Goal: Task Accomplishment & Management: Complete application form

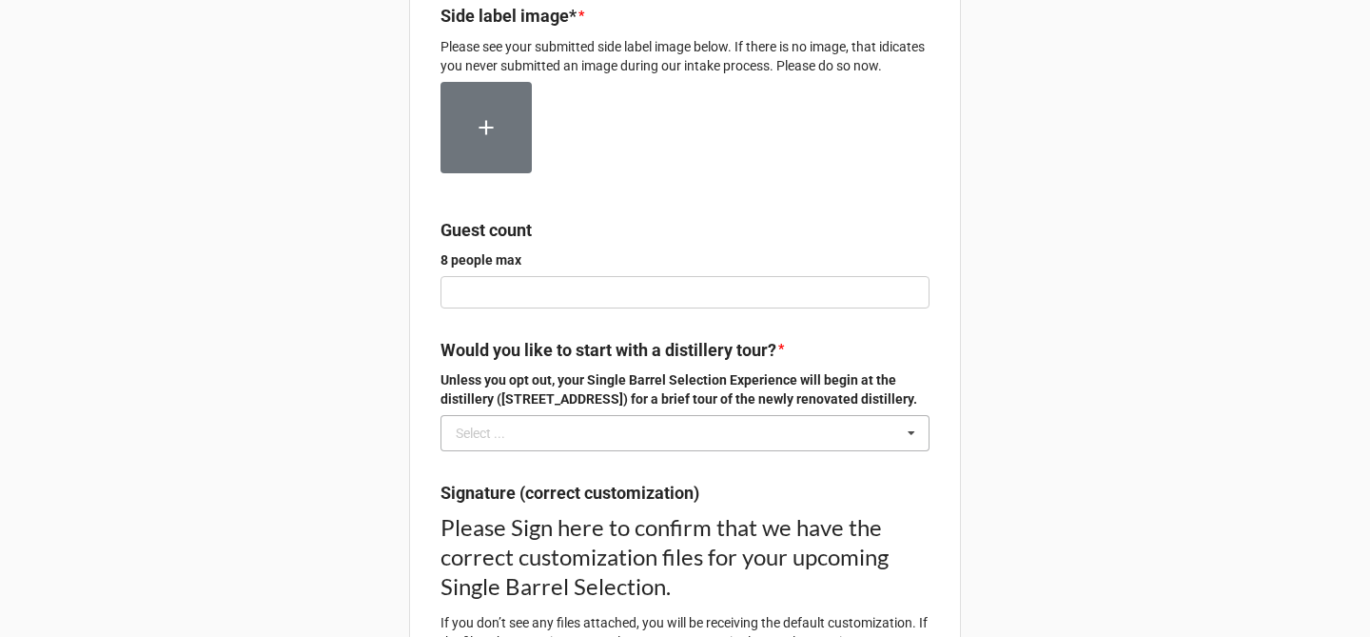
scroll to position [237, 0]
